Goal: Task Accomplishment & Management: Manage account settings

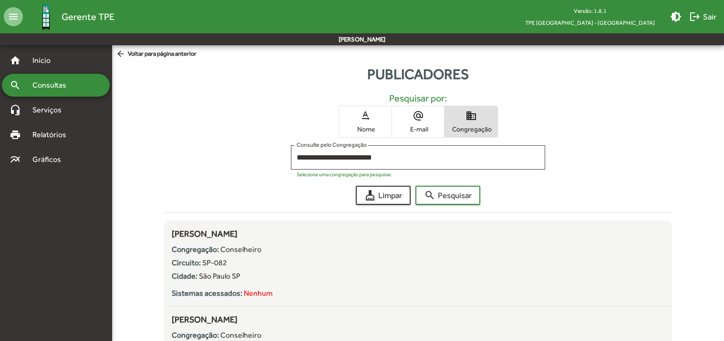
scroll to position [1812, 0]
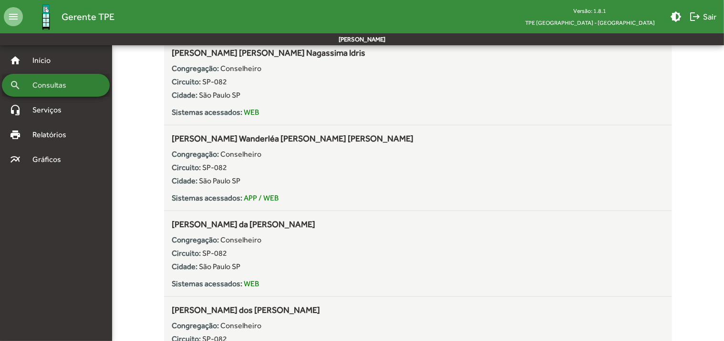
click at [65, 82] on span "Consultas" at bounding box center [53, 85] width 52 height 11
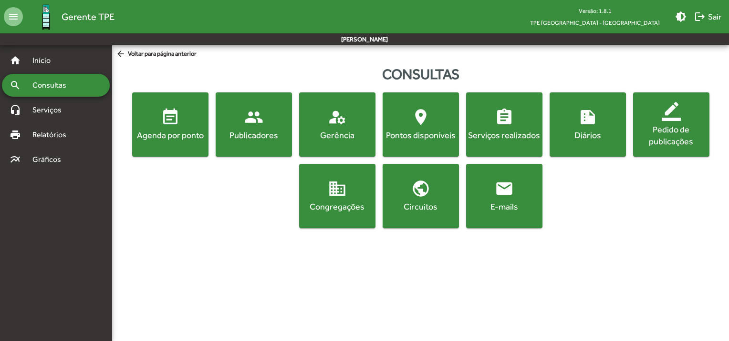
click at [172, 130] on div "Agenda por ponto" at bounding box center [170, 135] width 72 height 12
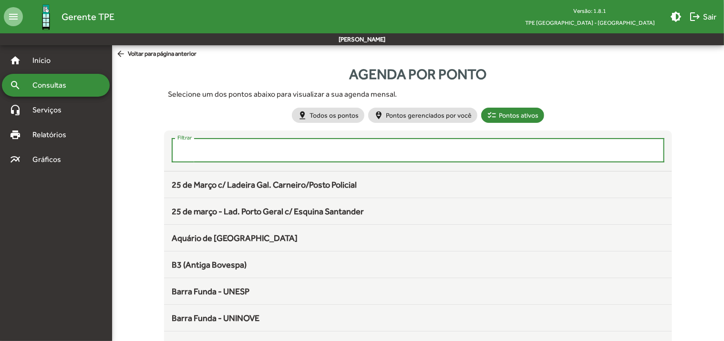
click at [282, 151] on input "Filtrar" at bounding box center [417, 150] width 481 height 9
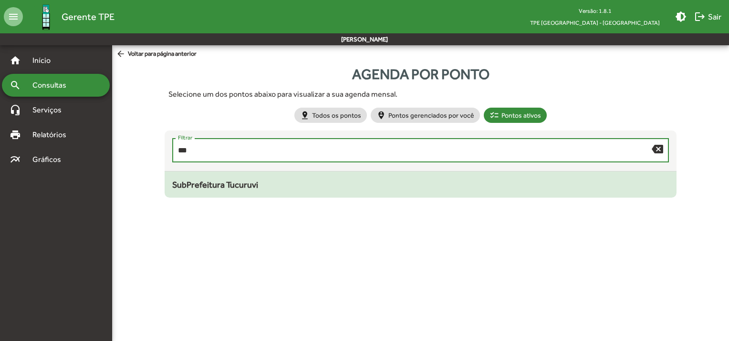
type input "***"
click at [279, 186] on div "SubPrefeitura Tucuruvi" at bounding box center [420, 184] width 497 height 13
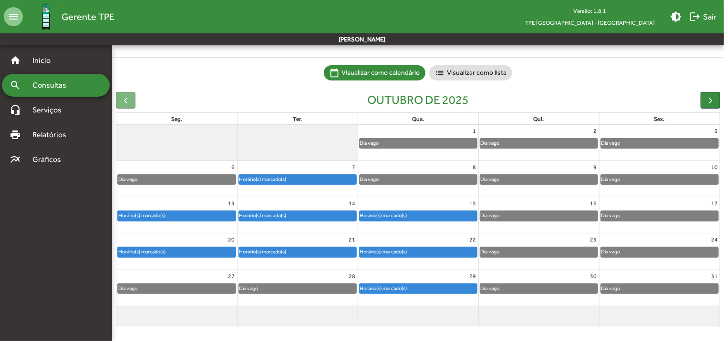
scroll to position [53, 0]
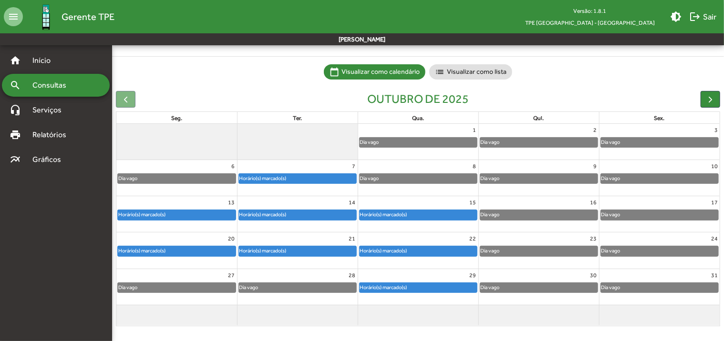
click at [188, 214] on div "Horário(s) marcado(s)" at bounding box center [177, 215] width 118 height 10
click at [184, 213] on div "Horário(s) marcado(s)" at bounding box center [177, 215] width 118 height 10
click at [190, 248] on div "Horário(s) marcado(s)" at bounding box center [177, 252] width 118 height 10
click at [302, 178] on div "Horário(s) marcado(s)" at bounding box center [297, 179] width 117 height 10
click at [301, 214] on div "Horário(s) marcado(s)" at bounding box center [297, 215] width 117 height 10
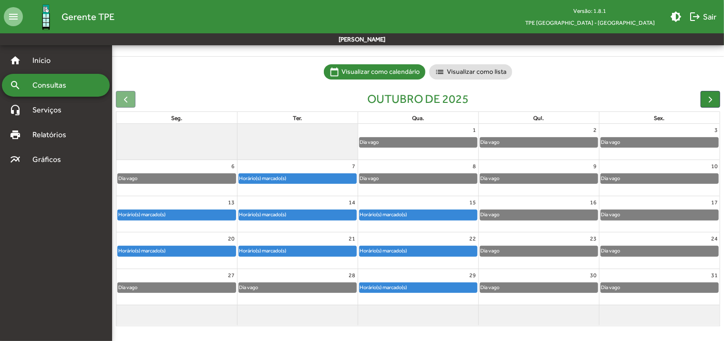
click at [181, 215] on div "Horário(s) marcado(s)" at bounding box center [177, 215] width 118 height 10
click at [170, 254] on div "Horário(s) marcado(s)" at bounding box center [177, 252] width 118 height 10
click at [189, 216] on div "Horário(s) marcado(s)" at bounding box center [177, 215] width 118 height 10
click at [196, 253] on div "Horário(s) marcado(s)" at bounding box center [177, 252] width 118 height 10
click at [328, 179] on div "Horário(s) marcado(s)" at bounding box center [297, 179] width 117 height 10
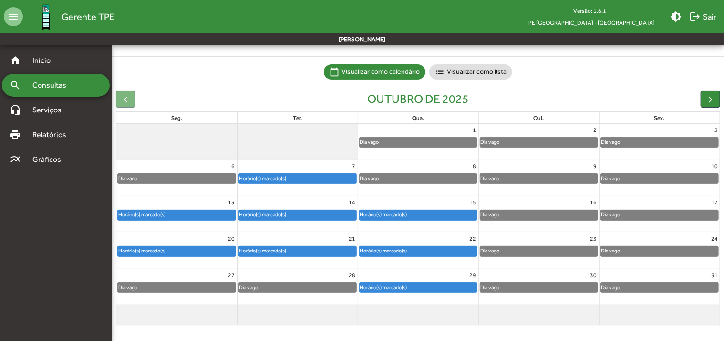
click at [324, 217] on div "Horário(s) marcado(s)" at bounding box center [297, 215] width 117 height 10
click at [319, 252] on div "Horário(s) marcado(s)" at bounding box center [297, 252] width 117 height 10
click at [313, 177] on div "Horário(s) marcado(s)" at bounding box center [297, 179] width 117 height 10
click at [311, 214] on div "Horário(s) marcado(s)" at bounding box center [297, 215] width 117 height 10
click at [287, 250] on div "Horário(s) marcado(s)" at bounding box center [263, 251] width 48 height 9
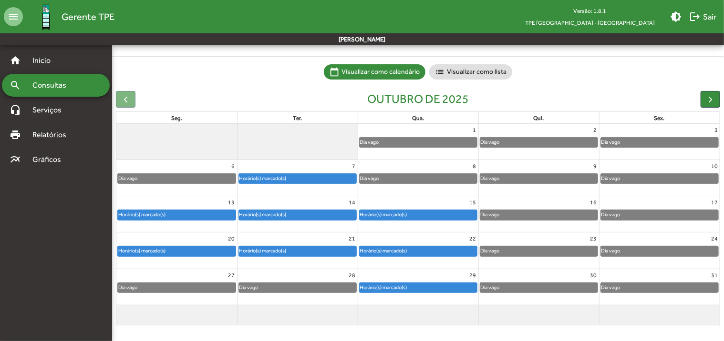
click at [298, 177] on div "Horário(s) marcado(s)" at bounding box center [297, 179] width 117 height 10
click at [299, 217] on div "Horário(s) marcado(s)" at bounding box center [297, 215] width 117 height 10
click at [298, 253] on div "Horário(s) marcado(s)" at bounding box center [297, 252] width 117 height 10
click at [389, 215] on div "Horário(s) marcado(s)" at bounding box center [384, 214] width 48 height 9
click at [392, 251] on div "Horário(s) marcado(s)" at bounding box center [384, 251] width 48 height 9
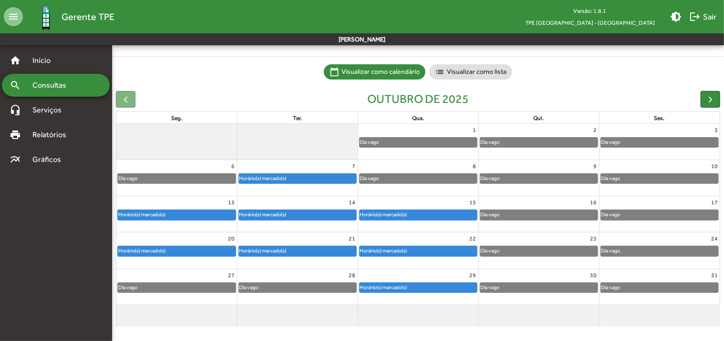
click at [392, 288] on div "Horário(s) marcado(s)" at bounding box center [384, 287] width 48 height 9
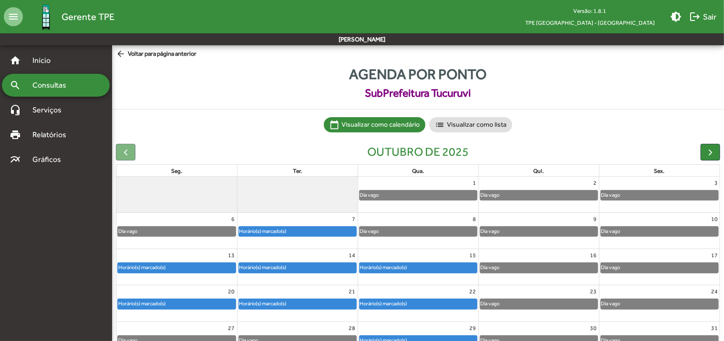
scroll to position [0, 0]
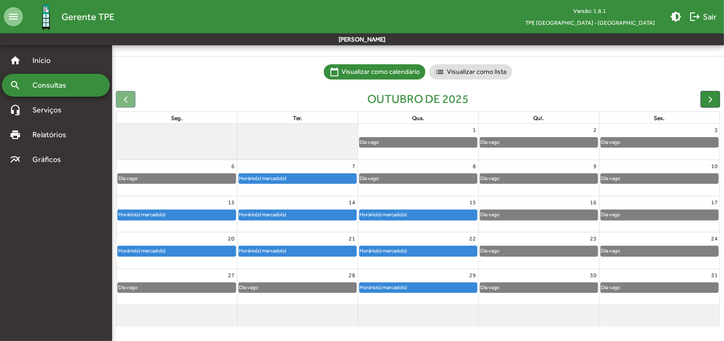
click at [397, 253] on div "Horário(s) marcado(s)" at bounding box center [384, 251] width 48 height 9
click at [320, 175] on div "Horário(s) marcado(s)" at bounding box center [297, 179] width 117 height 10
click at [320, 212] on div "Horário(s) marcado(s)" at bounding box center [297, 215] width 117 height 10
click at [408, 215] on div "Horário(s) marcado(s)" at bounding box center [384, 214] width 48 height 9
click at [397, 249] on div "Horário(s) marcado(s)" at bounding box center [384, 251] width 48 height 9
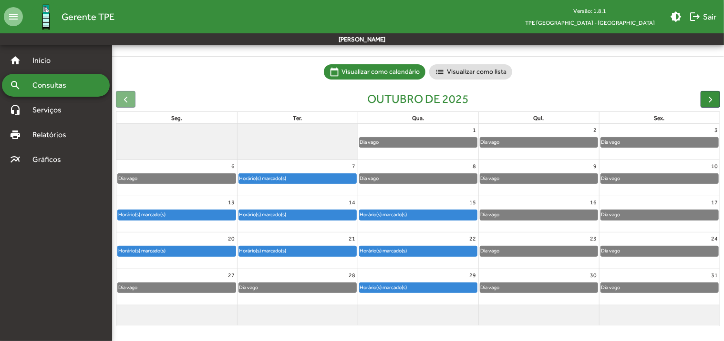
click at [401, 285] on div "Horário(s) marcado(s)" at bounding box center [384, 287] width 48 height 9
click at [92, 93] on div "search Consultas" at bounding box center [56, 85] width 108 height 23
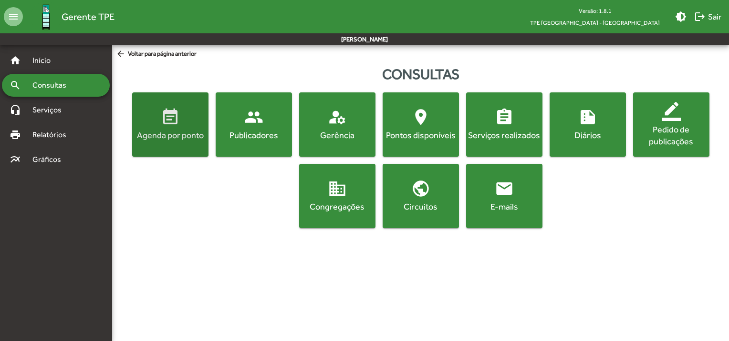
click at [189, 142] on button "event_note Agenda por ponto" at bounding box center [170, 125] width 76 height 64
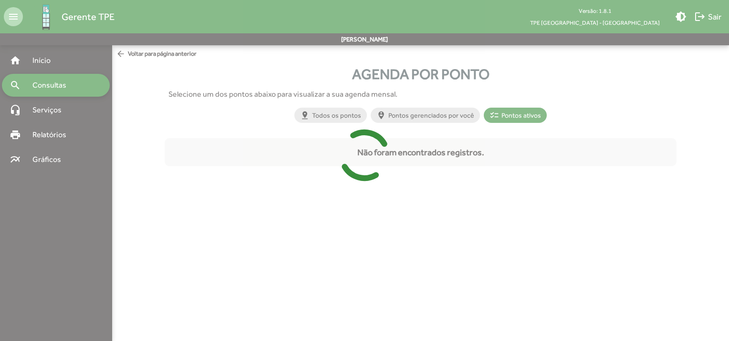
click at [45, 86] on div at bounding box center [364, 170] width 729 height 341
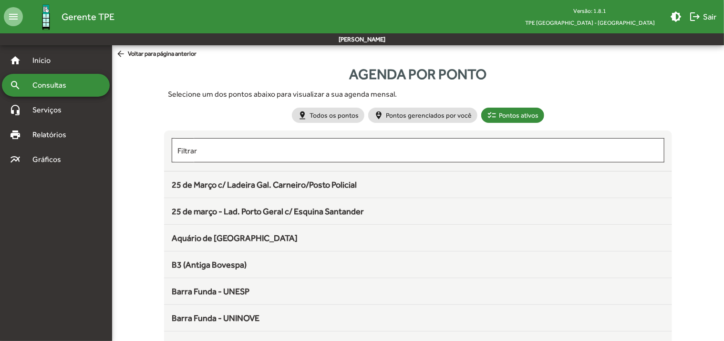
click at [87, 81] on div "search Consultas" at bounding box center [56, 85] width 108 height 23
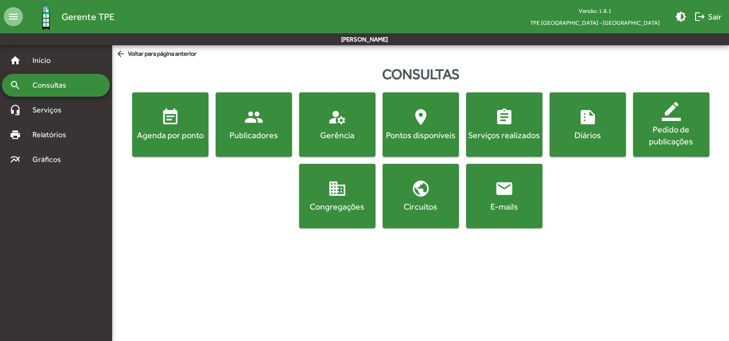
click at [240, 143] on button "people Publicadores" at bounding box center [254, 125] width 76 height 64
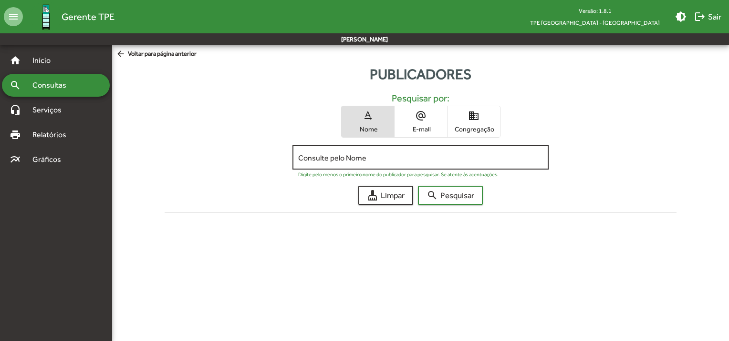
click at [367, 154] on input "Consulte pelo Nome" at bounding box center [420, 158] width 245 height 9
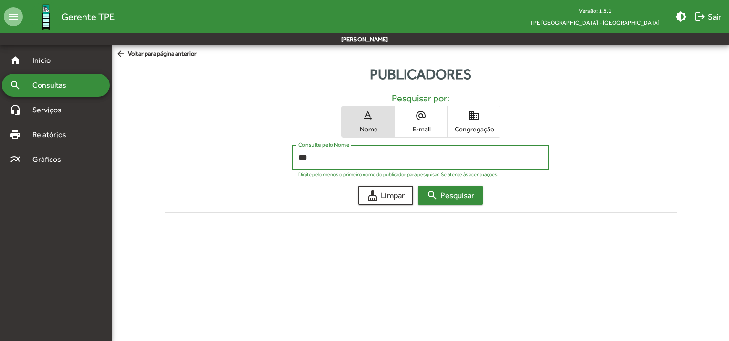
type input "***"
click at [465, 189] on span "search Pesquisar" at bounding box center [450, 195] width 48 height 17
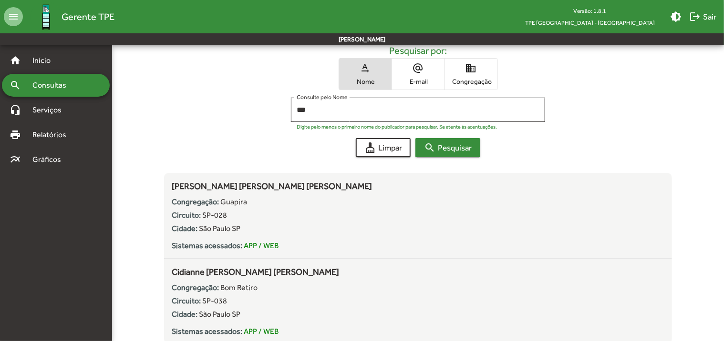
scroll to position [80, 0]
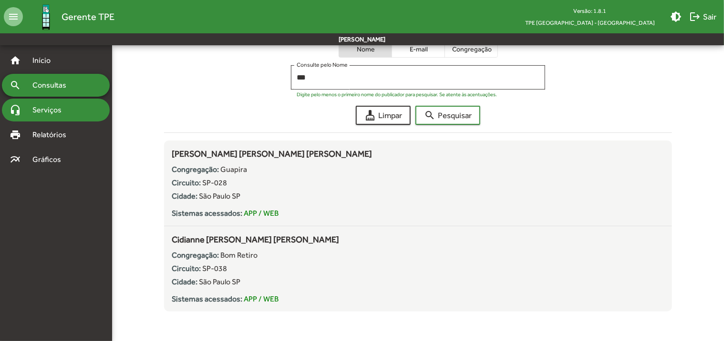
click at [61, 114] on span "Serviços" at bounding box center [51, 109] width 48 height 11
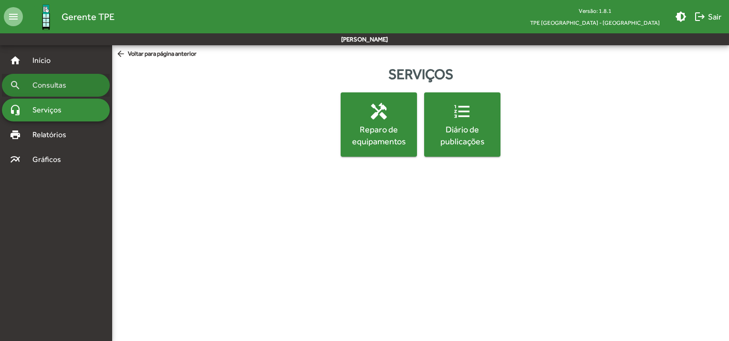
click at [53, 93] on div "search Consultas" at bounding box center [56, 85] width 108 height 23
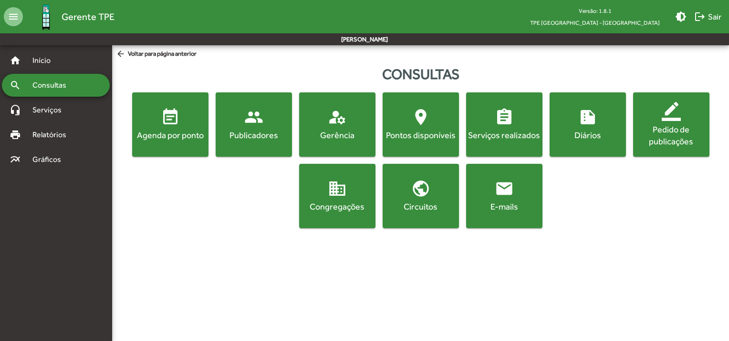
click at [340, 126] on span "manage_accounts Gerência" at bounding box center [337, 124] width 72 height 33
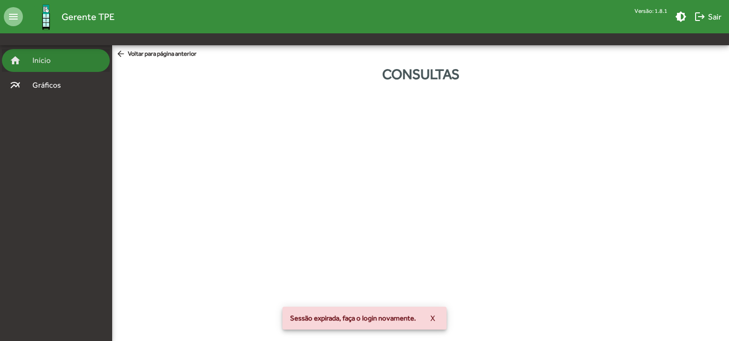
click at [50, 59] on span "Início" at bounding box center [46, 60] width 38 height 11
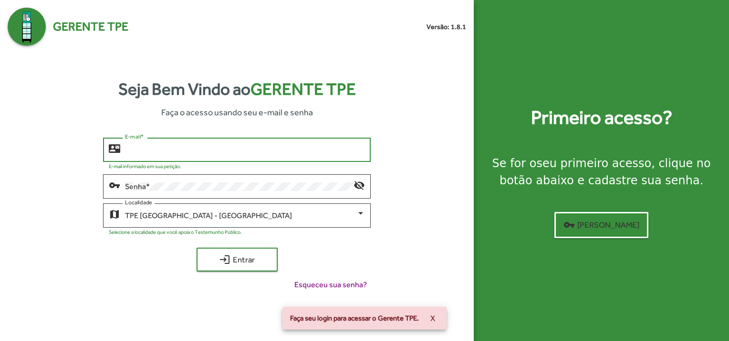
click at [175, 149] on input "E-mail *" at bounding box center [245, 150] width 240 height 9
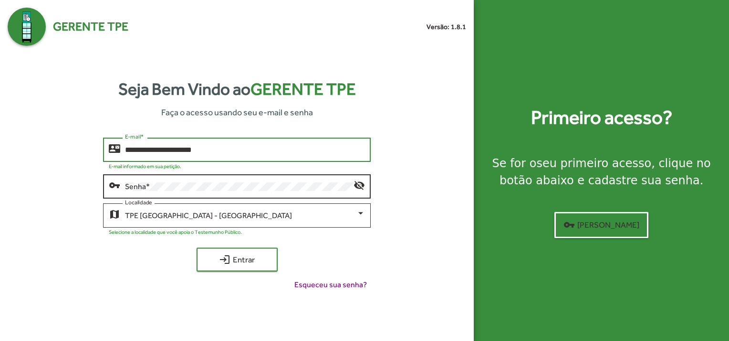
type input "**********"
click at [160, 191] on div "Senha *" at bounding box center [239, 186] width 228 height 26
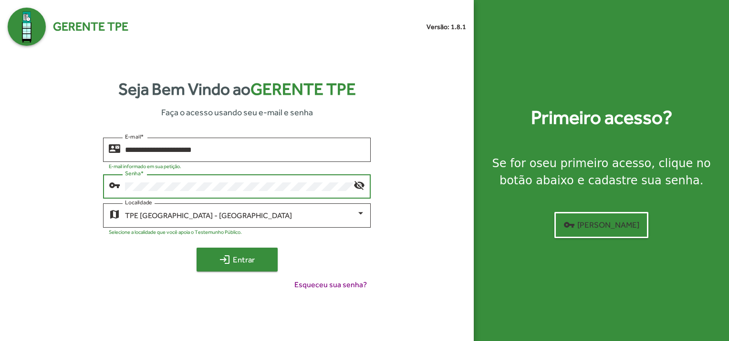
click at [234, 261] on span "login Entrar" at bounding box center [237, 259] width 64 height 17
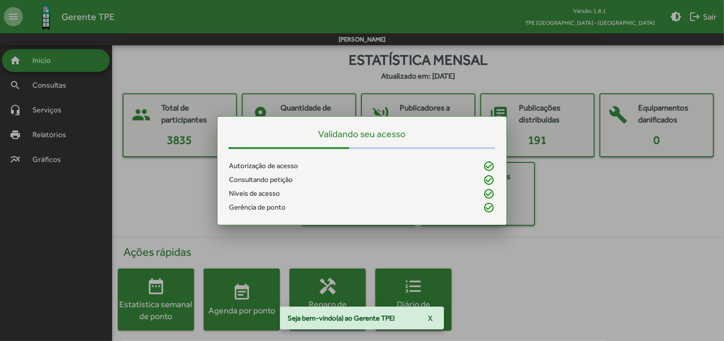
click at [47, 88] on div at bounding box center [362, 170] width 724 height 341
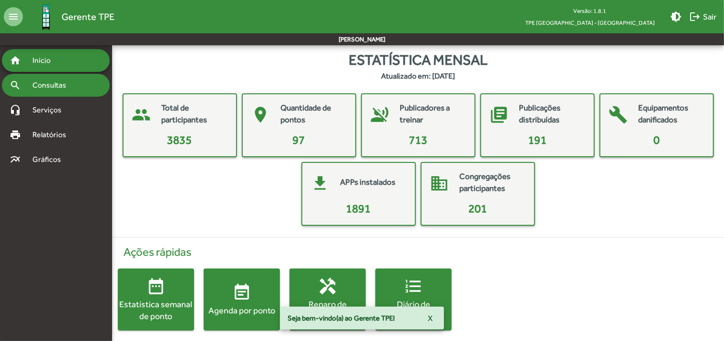
click at [63, 90] on span "Consultas" at bounding box center [53, 85] width 52 height 11
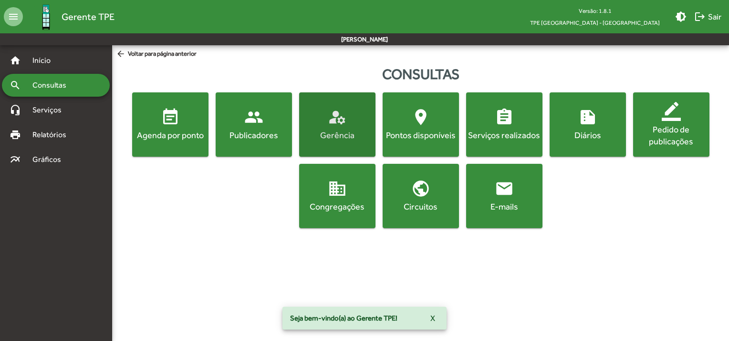
click at [313, 133] on div "Gerência" at bounding box center [337, 135] width 72 height 12
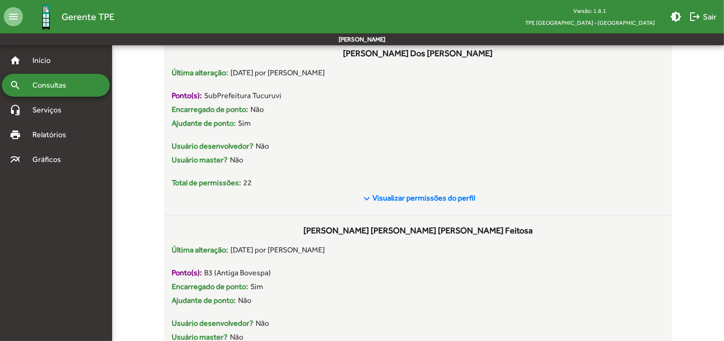
scroll to position [1357, 0]
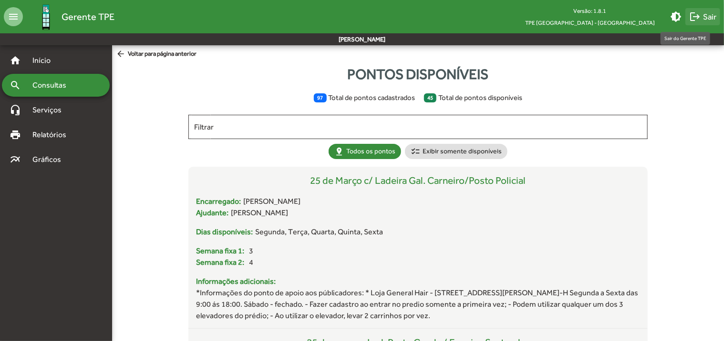
click at [697, 11] on mat-icon "logout" at bounding box center [694, 16] width 11 height 11
